Goal: Transaction & Acquisition: Purchase product/service

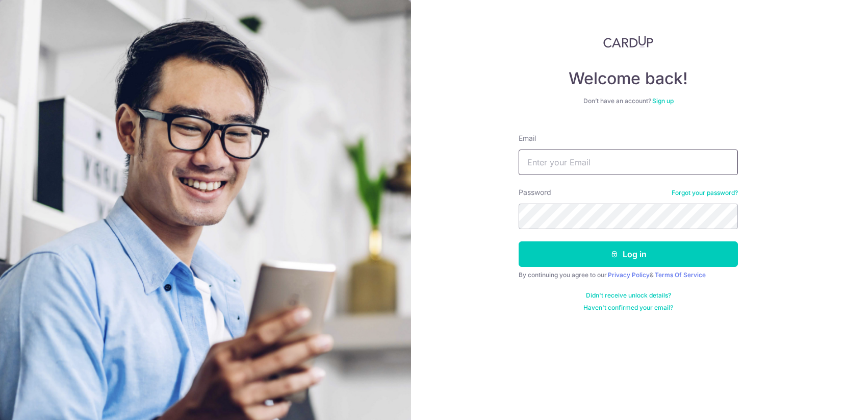
click at [617, 163] on input "Email" at bounding box center [628, 162] width 219 height 26
type input "geoffrey.limwoods@gmail.com"
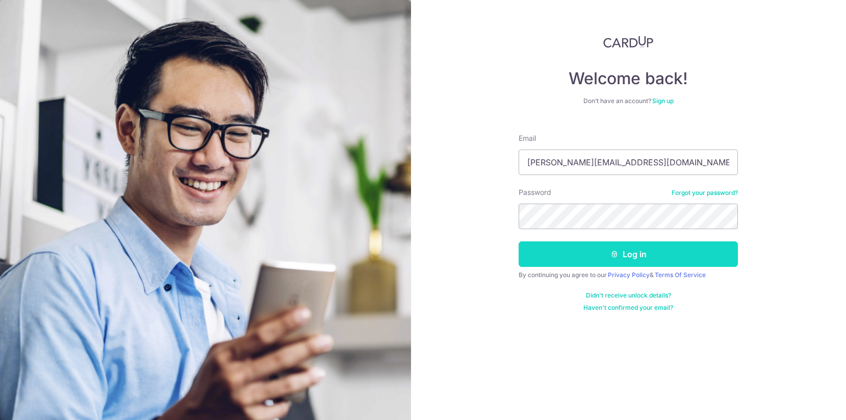
click at [622, 263] on button "Log in" at bounding box center [628, 254] width 219 height 26
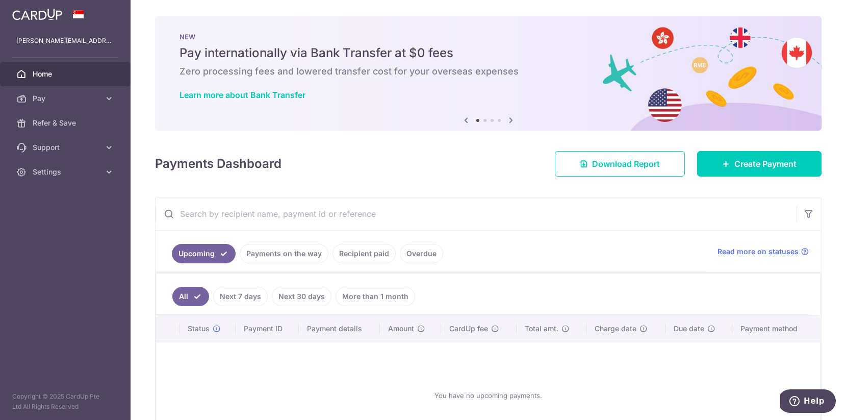
scroll to position [79, 0]
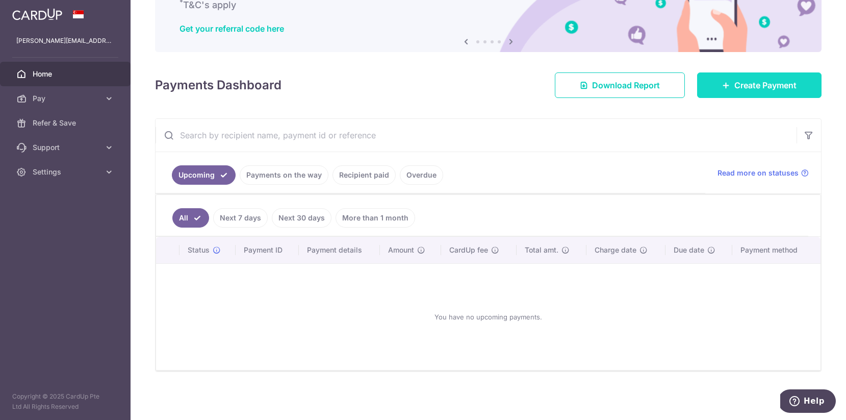
click at [754, 86] on span "Create Payment" at bounding box center [766, 85] width 62 height 12
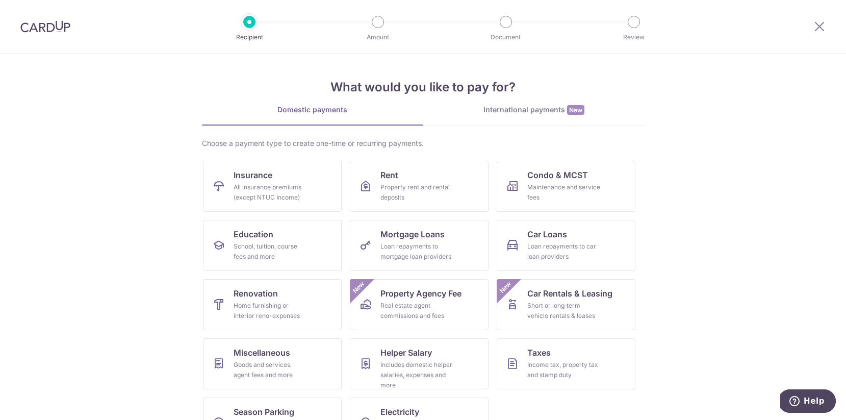
scroll to position [37, 0]
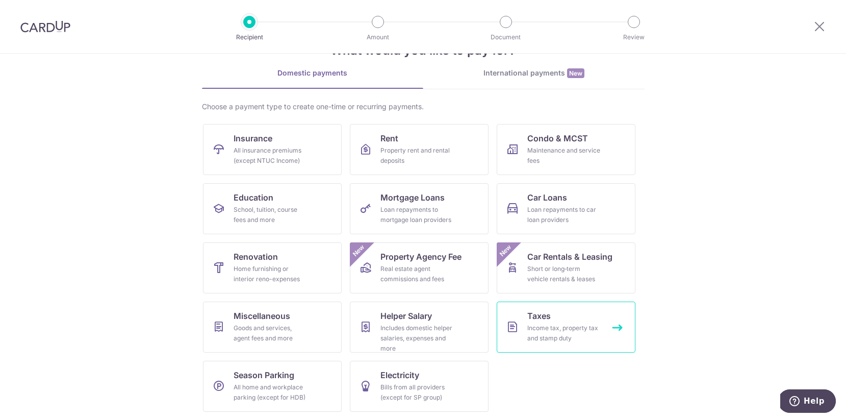
click at [561, 330] on div "Income tax, property tax and stamp duty" at bounding box center [564, 333] width 73 height 20
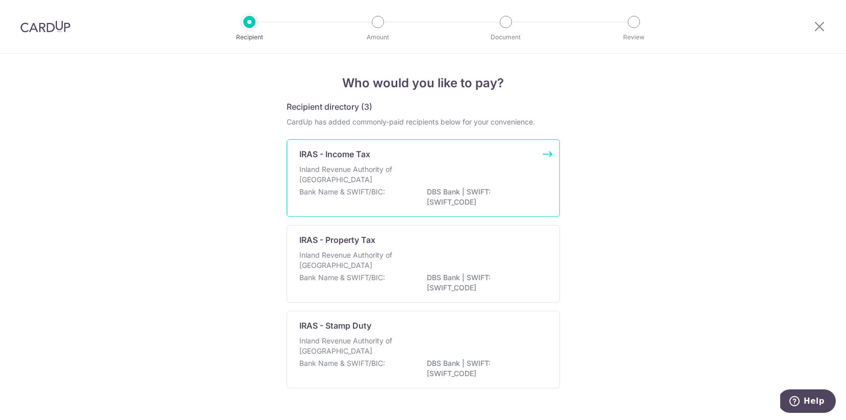
click at [405, 180] on p "Inland Revenue Authority of [GEOGRAPHIC_DATA]" at bounding box center [354, 174] width 108 height 20
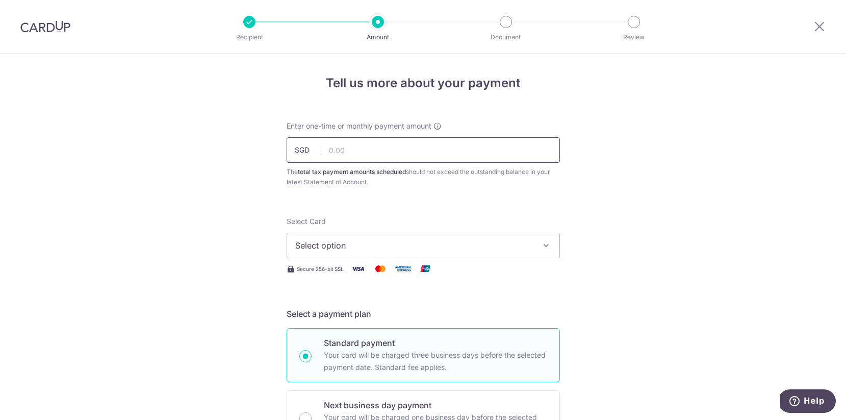
click at [417, 148] on input "text" at bounding box center [423, 150] width 273 height 26
type input "2,584.00"
click at [428, 252] on button "Select option" at bounding box center [423, 246] width 273 height 26
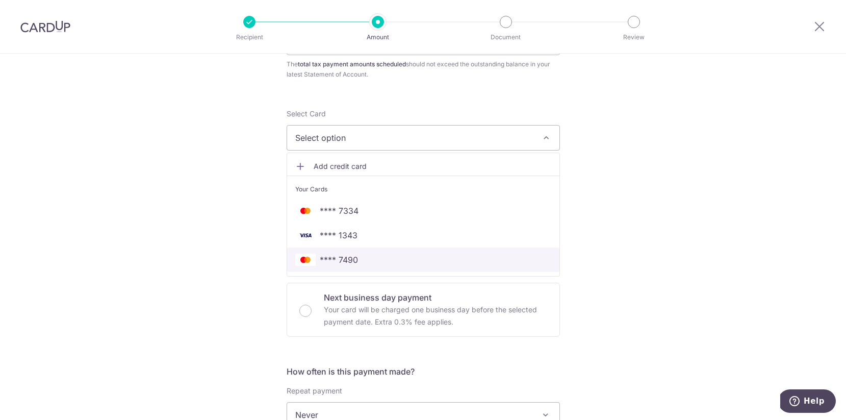
scroll to position [112, 0]
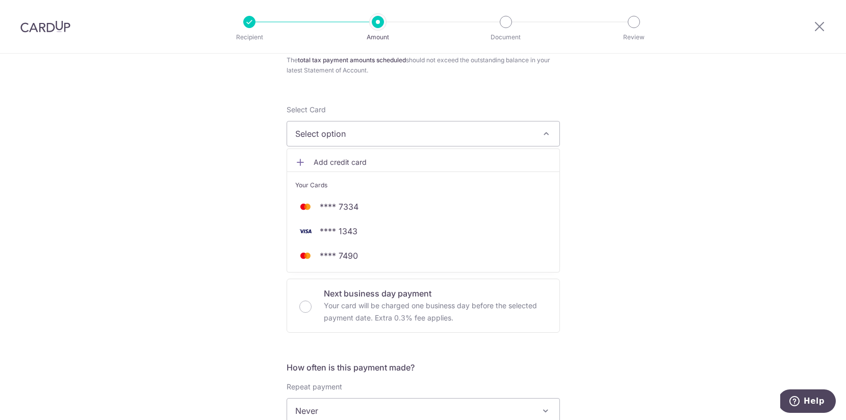
click at [665, 229] on div "Tell us more about your payment Enter one-time or monthly payment amount SGD 2,…" at bounding box center [423, 416] width 846 height 948
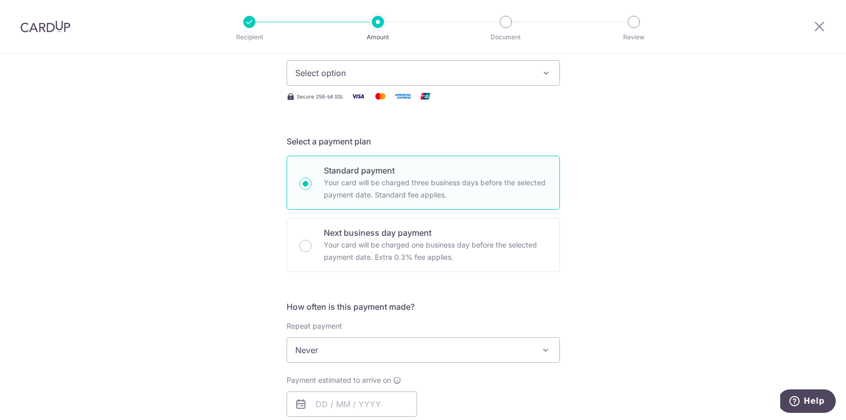
scroll to position [172, 0]
click at [363, 352] on span "Never" at bounding box center [423, 350] width 272 height 24
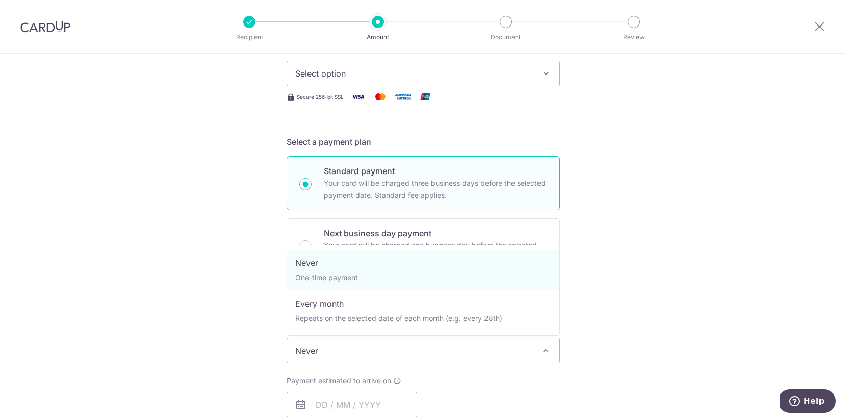
click at [662, 229] on div "Tell us more about your payment Enter one-time or monthly payment amount SGD 2,…" at bounding box center [423, 356] width 846 height 948
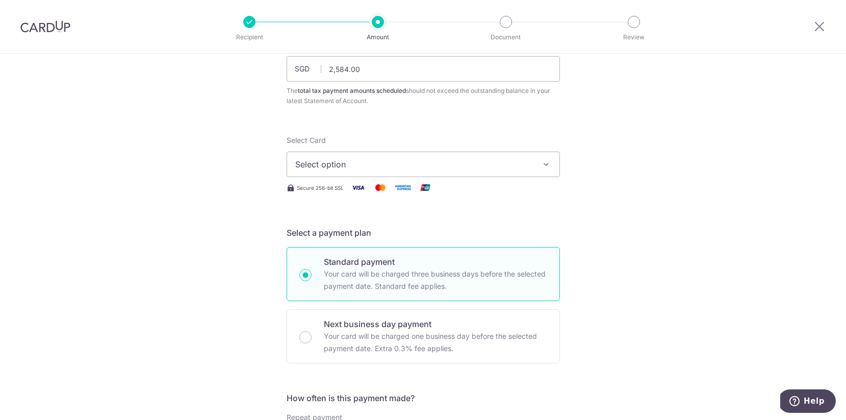
scroll to position [80, 0]
click at [382, 169] on span "Select option" at bounding box center [414, 165] width 238 height 12
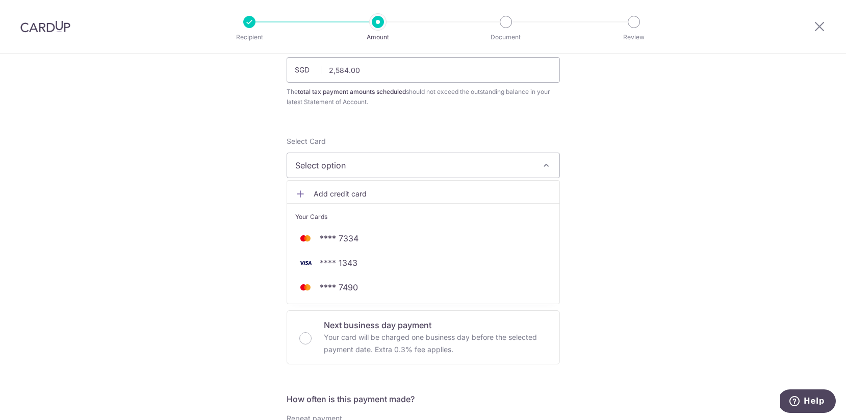
click at [365, 194] on span "Add credit card" at bounding box center [433, 194] width 238 height 10
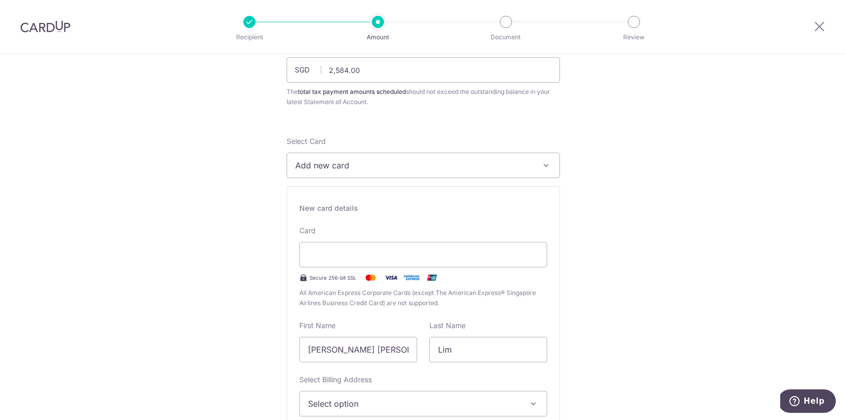
click at [373, 171] on span "Add new card" at bounding box center [414, 165] width 238 height 12
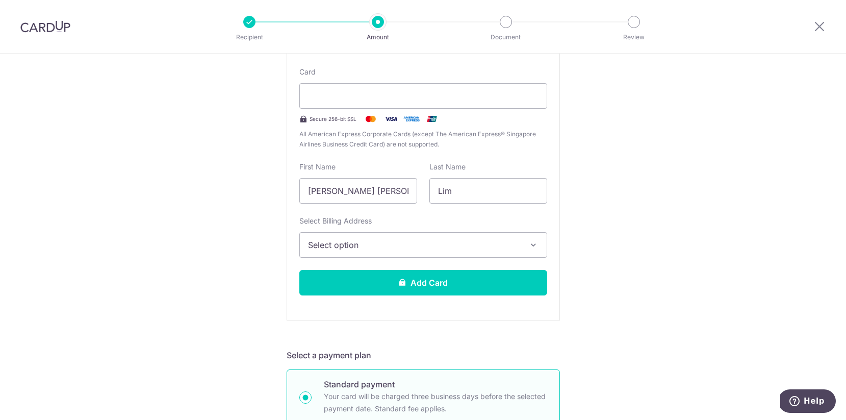
scroll to position [251, 0]
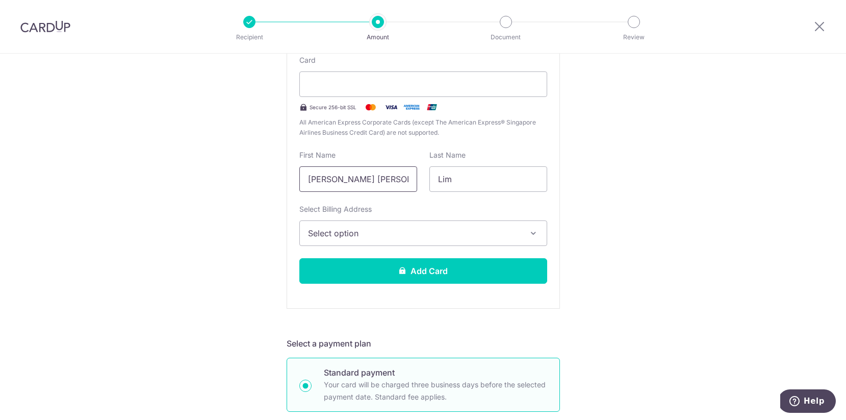
drag, startPoint x: 400, startPoint y: 180, endPoint x: 341, endPoint y: 176, distance: 58.8
click at [341, 176] on input "[PERSON_NAME] [PERSON_NAME] [PERSON_NAME]" at bounding box center [359, 179] width 118 height 26
type input "Geoffrey"
click at [376, 234] on span "Select option" at bounding box center [414, 233] width 212 height 12
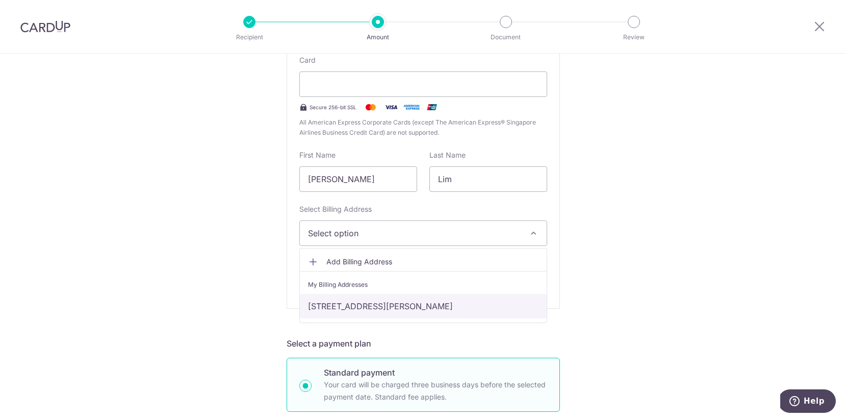
click at [381, 315] on link "[STREET_ADDRESS][PERSON_NAME]" at bounding box center [423, 306] width 247 height 24
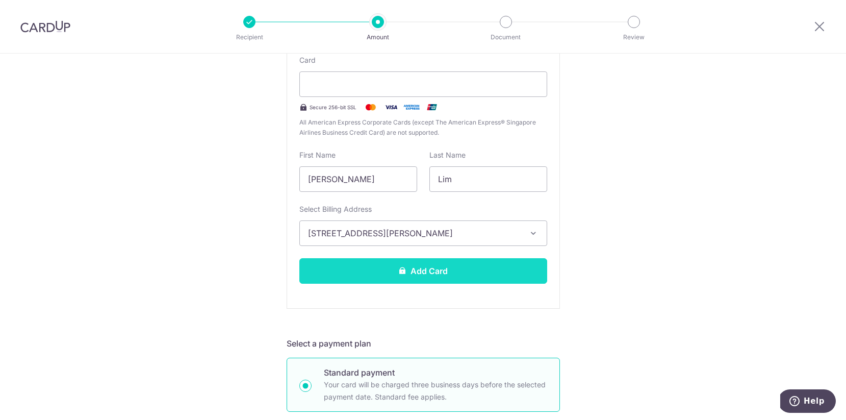
click at [488, 272] on button "Add Card" at bounding box center [424, 271] width 248 height 26
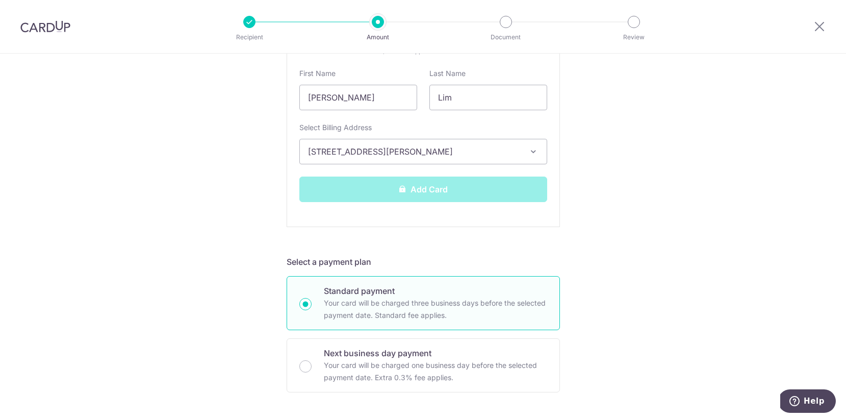
scroll to position [351, 0]
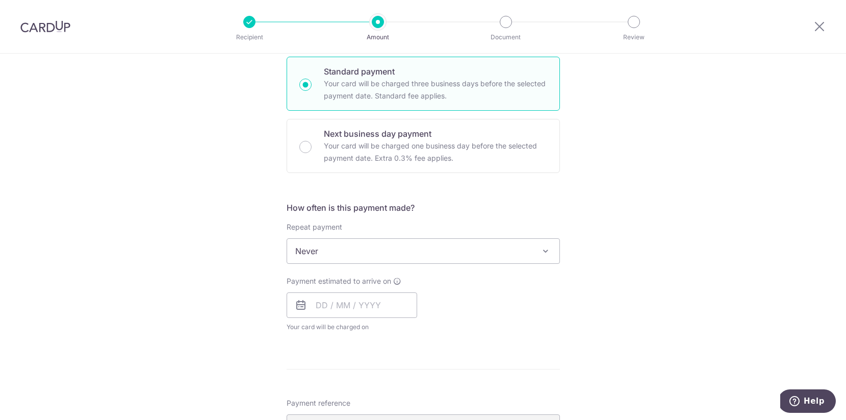
scroll to position [272, 0]
click at [317, 306] on input "text" at bounding box center [352, 304] width 131 height 26
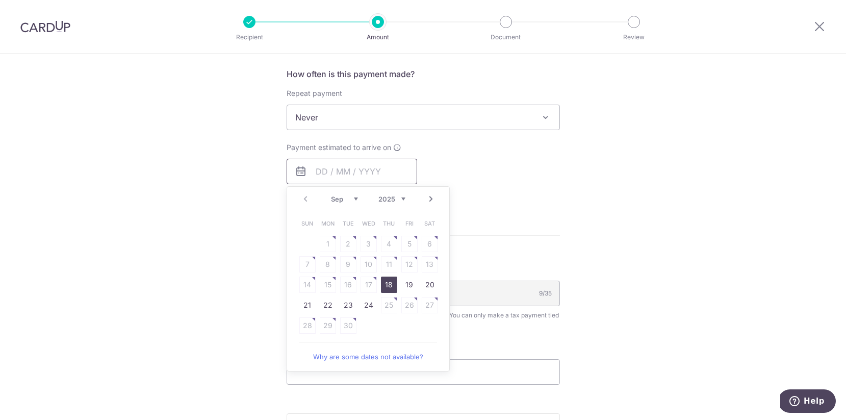
scroll to position [415, 0]
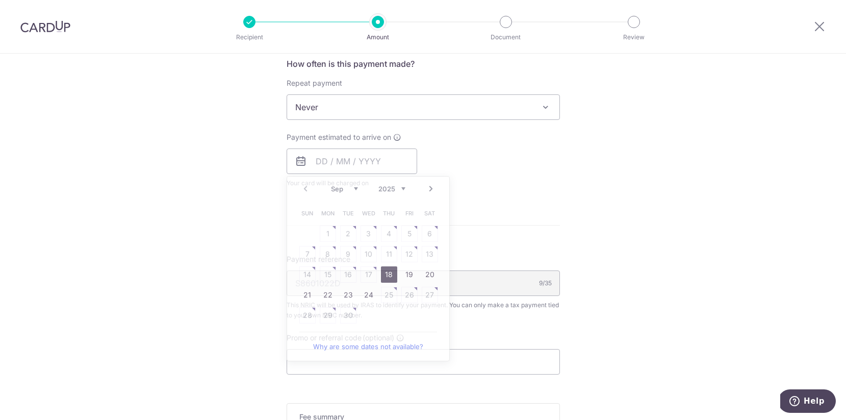
click at [617, 284] on div "Tell us more about your payment Enter one-time or monthly payment amount SGD 2,…" at bounding box center [423, 112] width 846 height 948
click at [322, 165] on input "text" at bounding box center [352, 161] width 131 height 26
click at [431, 191] on link "Next" at bounding box center [431, 189] width 12 height 12
click at [426, 272] on link "18" at bounding box center [430, 274] width 16 height 16
type input "[DATE]"
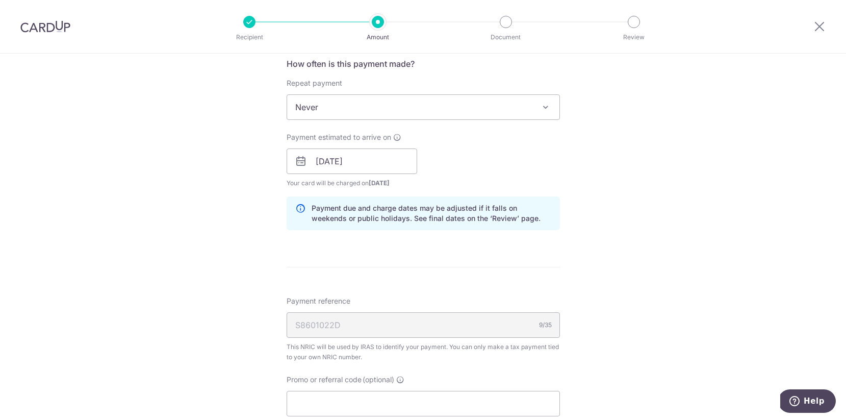
click at [537, 158] on div "Payment estimated to arrive on 18/10/2025 Prev Next Oct Nov Dec 2025 2026 2027 …" at bounding box center [424, 160] width 286 height 56
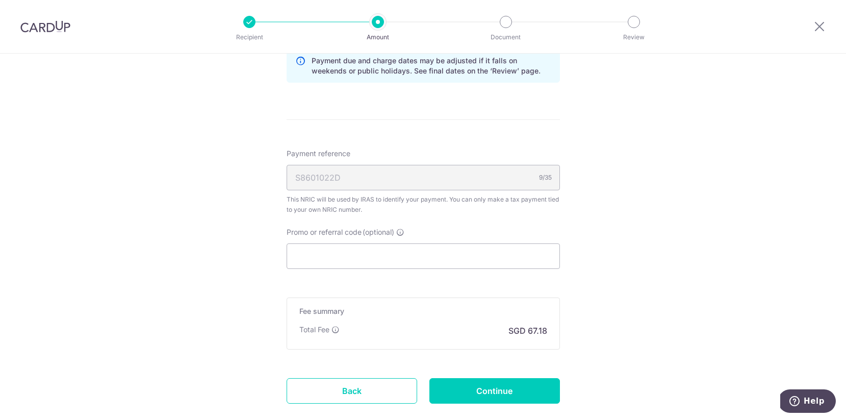
scroll to position [563, 0]
click at [378, 261] on input "Promo or referral code (optional)" at bounding box center [423, 256] width 273 height 26
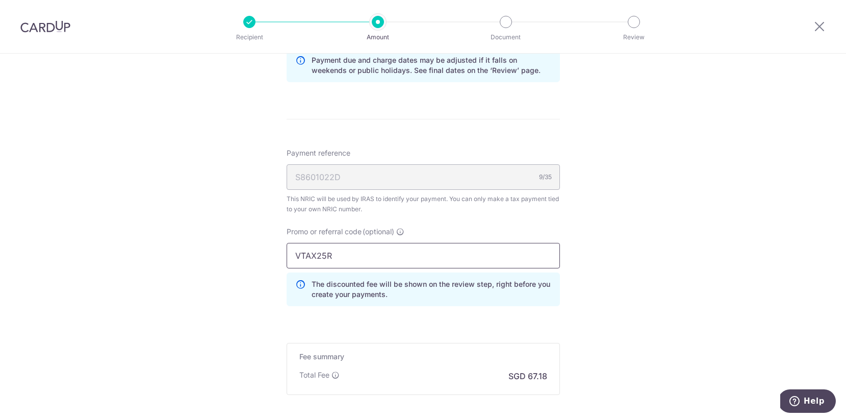
type input "VTAX25R"
click at [642, 316] on div "Tell us more about your payment Enter one-time or monthly payment amount SGD 2,…" at bounding box center [423, 7] width 846 height 1035
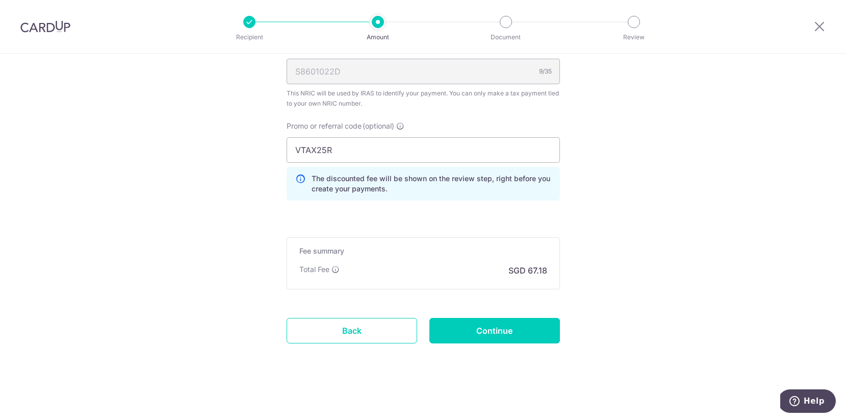
click at [502, 336] on input "Continue" at bounding box center [495, 331] width 131 height 26
type input "Create Schedule"
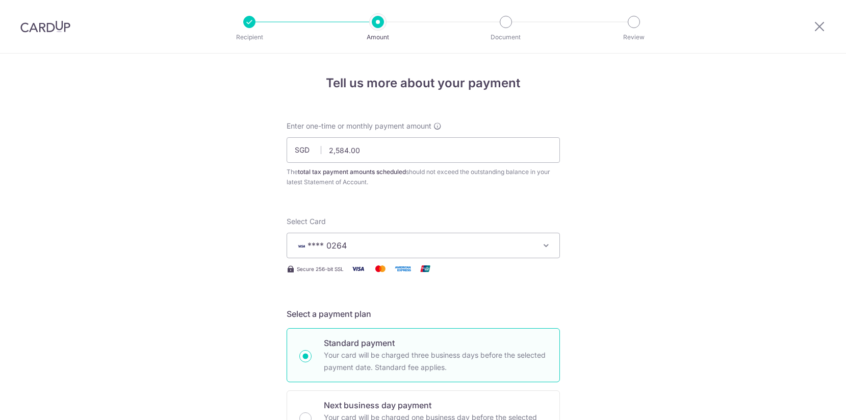
scroll to position [683, 0]
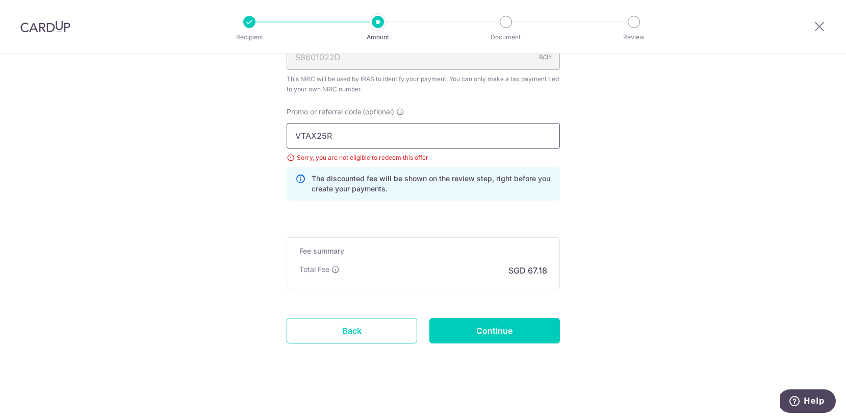
drag, startPoint x: 359, startPoint y: 137, endPoint x: 226, endPoint y: 124, distance: 134.3
click at [494, 332] on input "Continue" at bounding box center [495, 331] width 131 height 26
type input "Update Schedule"
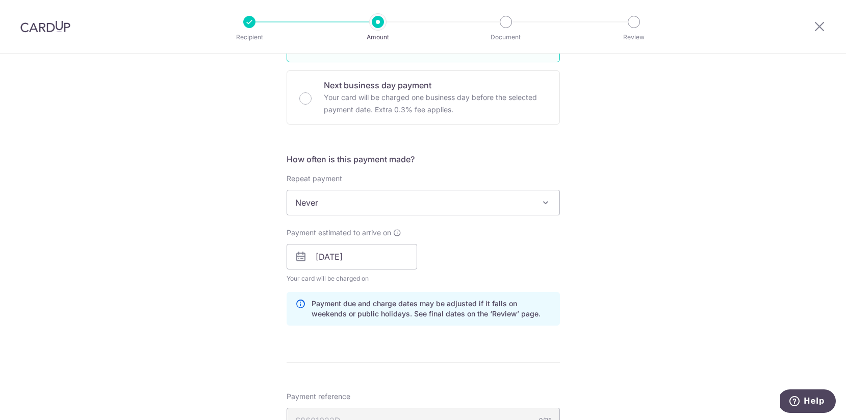
scroll to position [683, 0]
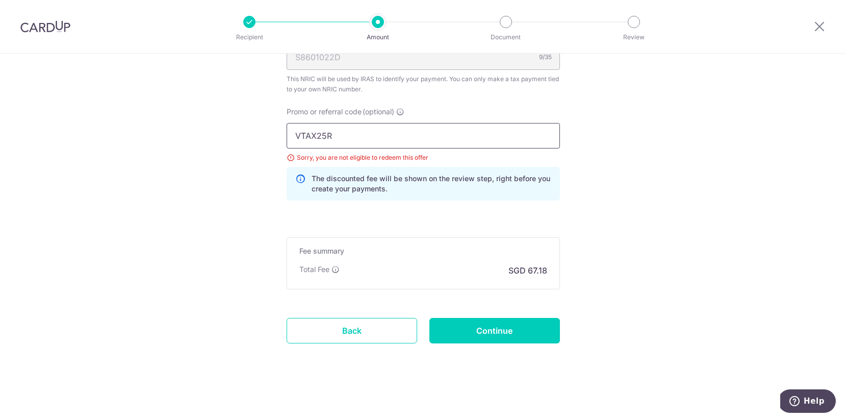
drag, startPoint x: 342, startPoint y: 135, endPoint x: 219, endPoint y: 127, distance: 123.2
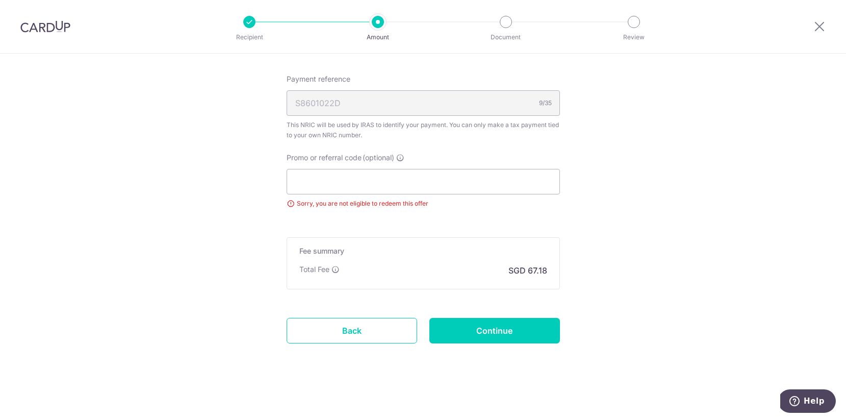
click at [491, 331] on input "Continue" at bounding box center [495, 331] width 131 height 26
type input "Update Schedule"
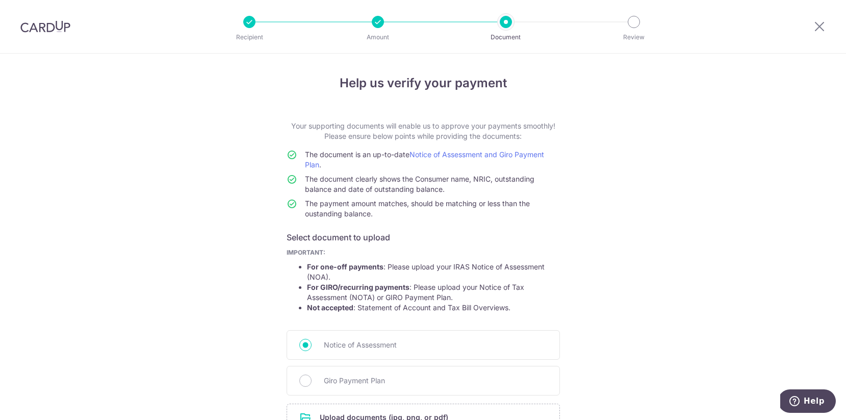
click at [563, 246] on div "Help us verify your payment Your supporting documents will enable us to approve…" at bounding box center [423, 287] width 846 height 467
